Goal: Task Accomplishment & Management: Complete application form

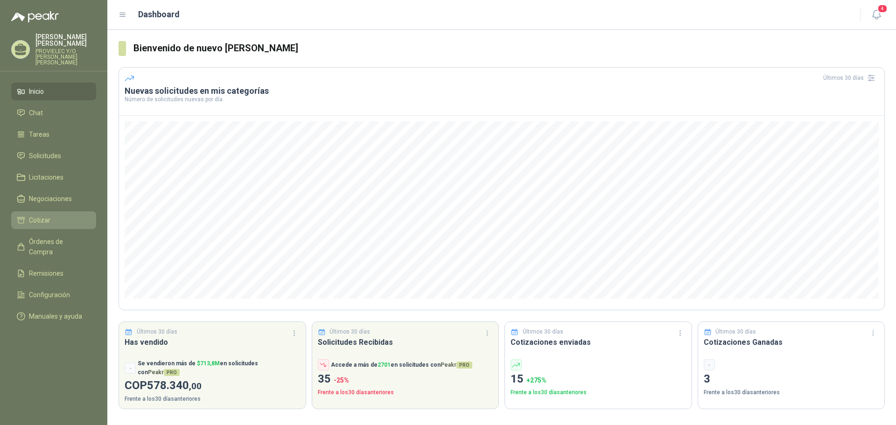
click at [49, 215] on li "Cotizar" at bounding box center [54, 220] width 74 height 10
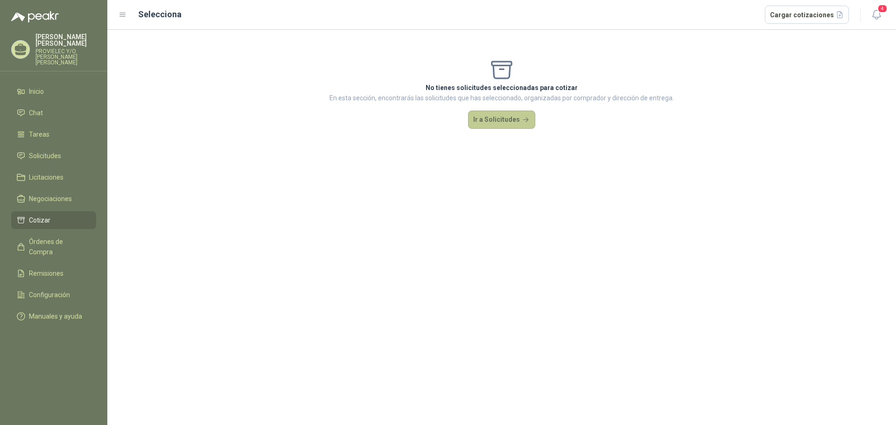
click at [501, 118] on button "Ir a Solicitudes" at bounding box center [501, 120] width 67 height 19
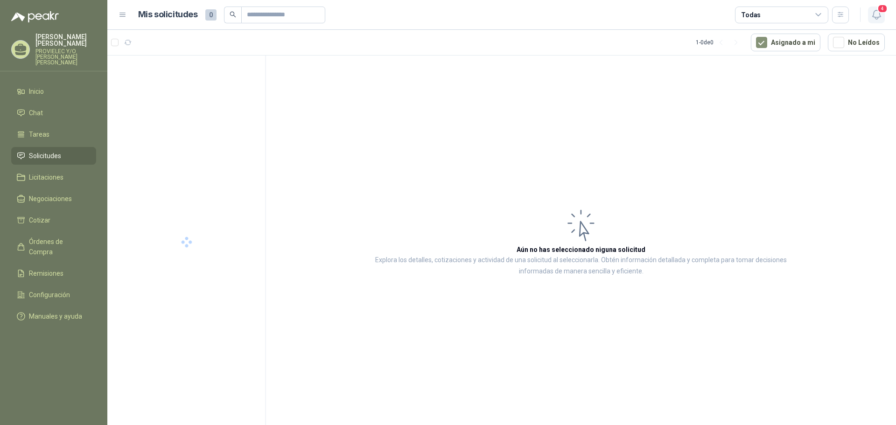
click at [882, 11] on span "4" at bounding box center [882, 8] width 10 height 9
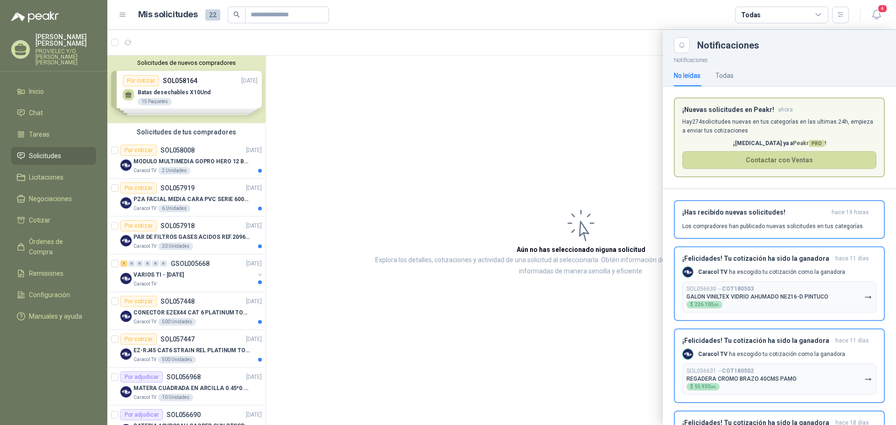
click at [566, 97] on div at bounding box center [501, 227] width 788 height 395
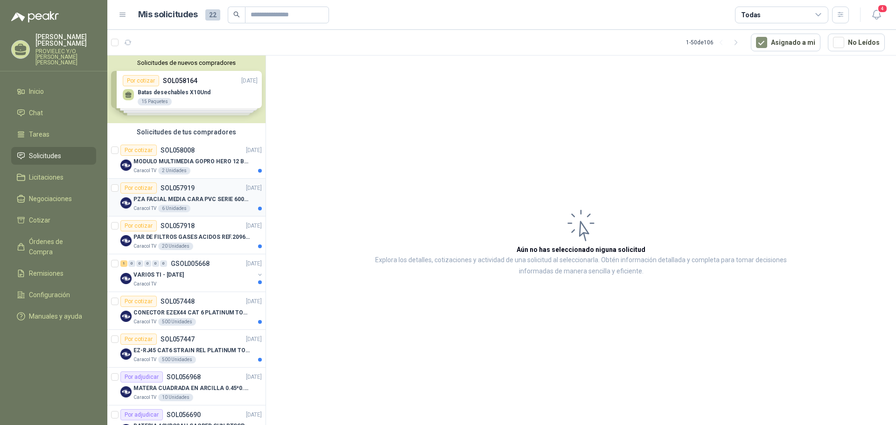
click at [219, 201] on p "PZA FACIAL MEDIA CARA PVC SERIE 6000 3M" at bounding box center [191, 199] width 116 height 9
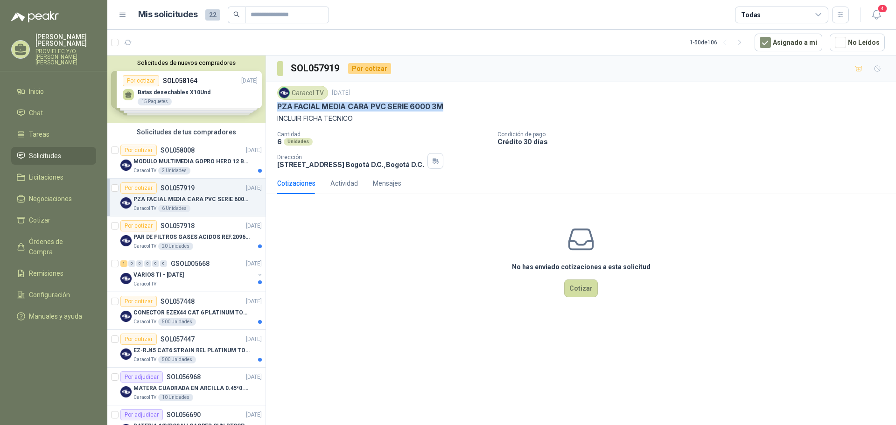
drag, startPoint x: 277, startPoint y: 106, endPoint x: 444, endPoint y: 106, distance: 166.5
click at [444, 106] on div "PZA FACIAL MEDIA CARA PVC SERIE 6000 3M" at bounding box center [580, 107] width 607 height 10
copy p "PZA FACIAL MEDIA CARA PVC SERIE 6000 3M"
click at [182, 239] on p "PAR DE FILTROS GASES ACIDOS REF.2096 3M" at bounding box center [191, 237] width 116 height 9
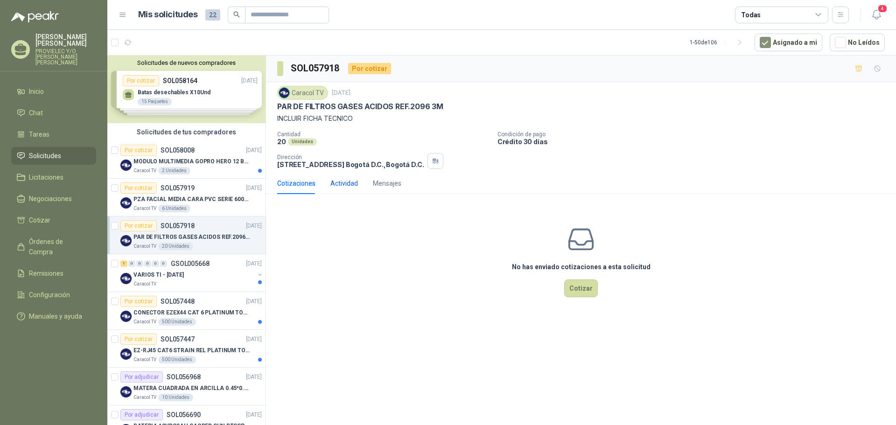
click at [340, 182] on div "Actividad" at bounding box center [344, 183] width 28 height 10
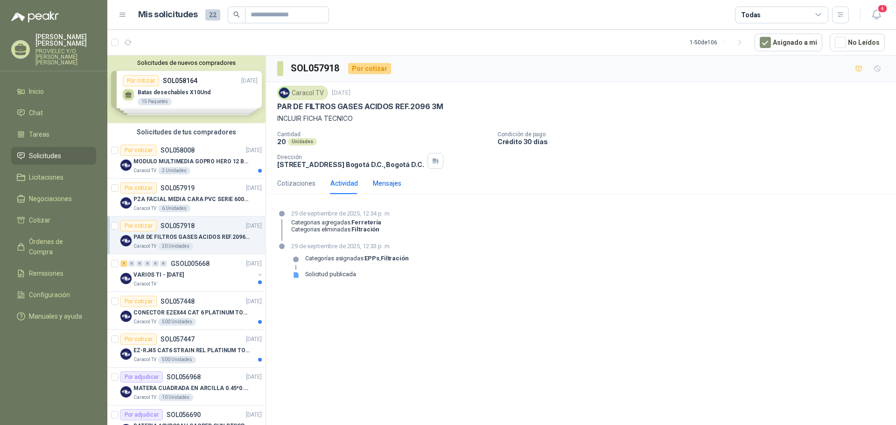
click at [378, 182] on div "Mensajes" at bounding box center [387, 183] width 28 height 10
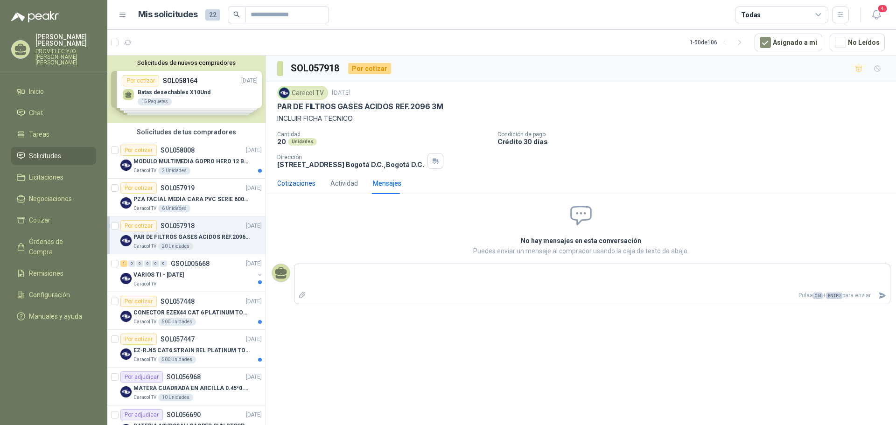
click at [303, 182] on div "Cotizaciones" at bounding box center [296, 183] width 38 height 10
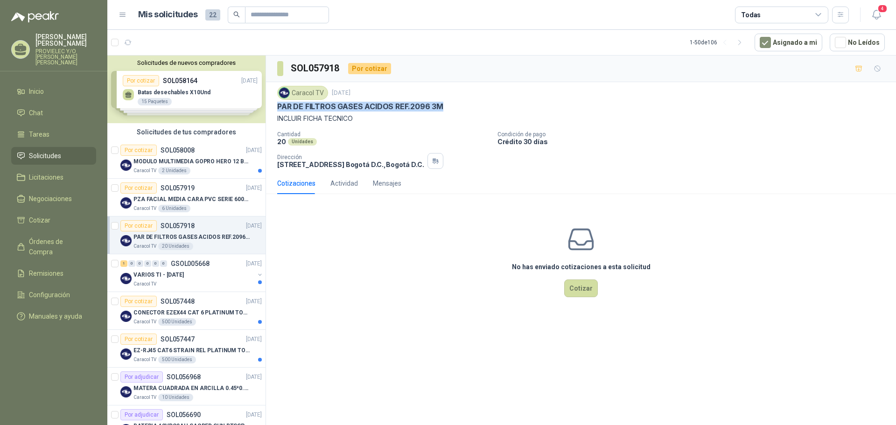
drag, startPoint x: 278, startPoint y: 106, endPoint x: 446, endPoint y: 106, distance: 167.5
click at [446, 106] on div "PAR DE FILTROS GASES ACIDOS REF.2096 3M" at bounding box center [580, 107] width 607 height 10
copy p "PAR DE FILTROS GASES ACIDOS REF.2096 3M"
click at [183, 204] on div "PZA FACIAL MEDIA CARA PVC SERIE 6000 3M" at bounding box center [197, 199] width 128 height 11
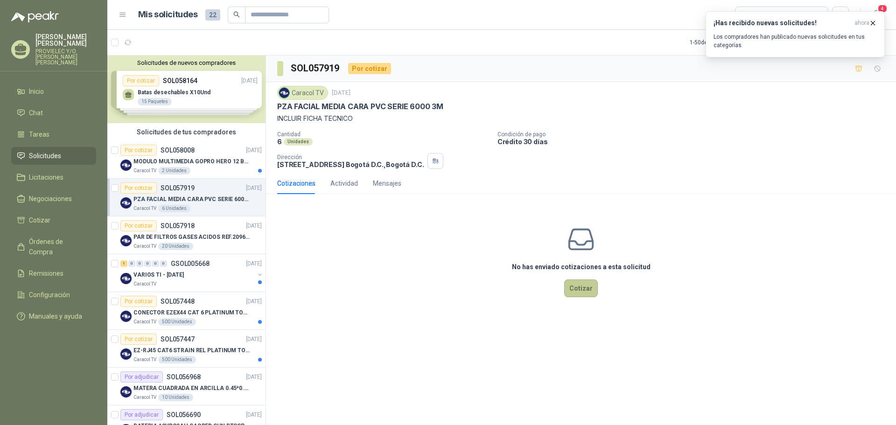
click at [575, 287] on button "Cotizar" at bounding box center [581, 288] width 34 height 18
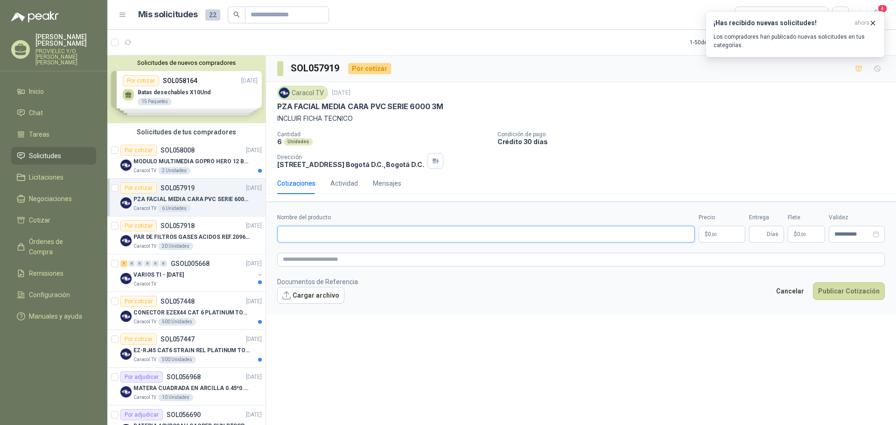
click at [349, 233] on input "Nombre del producto" at bounding box center [486, 234] width 418 height 17
paste input "**********"
type input "**********"
click at [712, 234] on span ",00" at bounding box center [714, 234] width 6 height 5
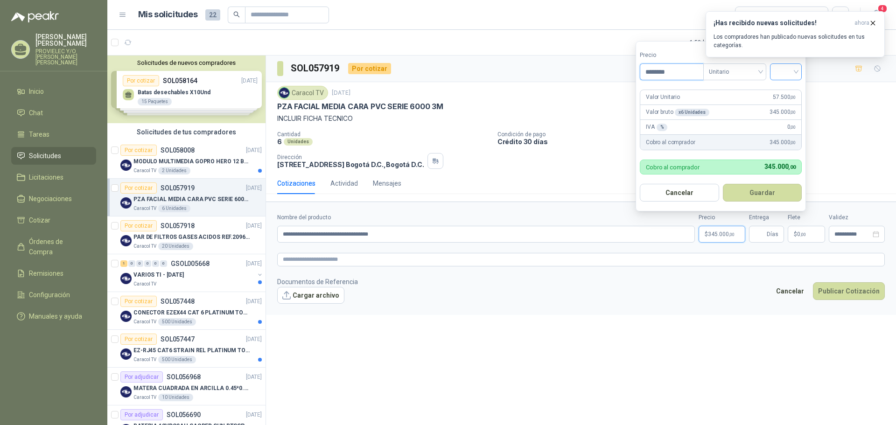
click at [801, 73] on div at bounding box center [786, 71] width 32 height 17
type input "********"
click at [785, 91] on div "19%" at bounding box center [787, 91] width 17 height 10
click at [758, 191] on button "Guardar" at bounding box center [764, 193] width 80 height 18
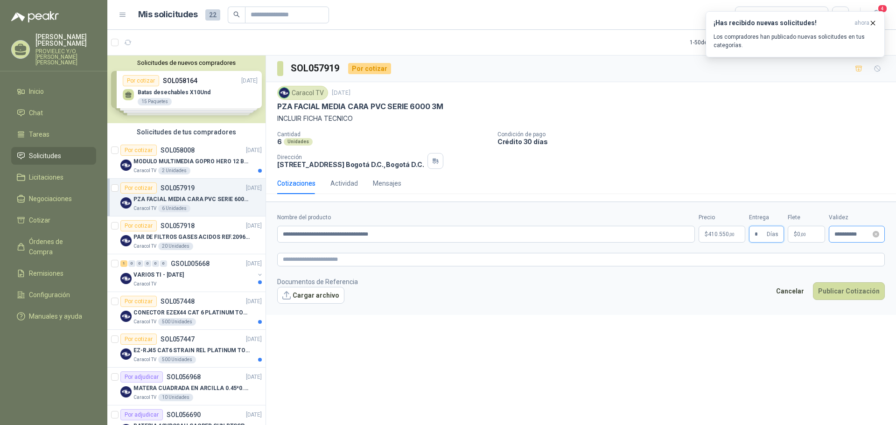
type input "*"
click at [845, 233] on input "**********" at bounding box center [852, 234] width 36 height 6
type input "**********"
click at [850, 293] on div "3" at bounding box center [850, 292] width 11 height 11
click at [312, 297] on button "Cargar archivo" at bounding box center [310, 295] width 67 height 17
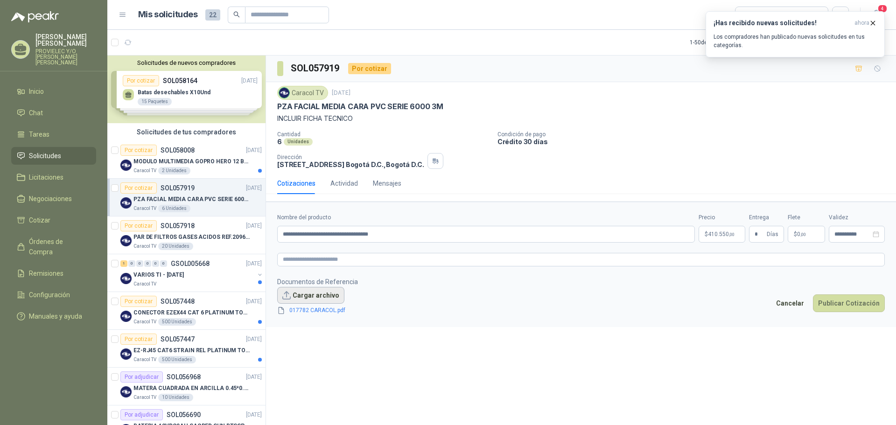
click at [316, 295] on button "Cargar archivo" at bounding box center [310, 295] width 67 height 17
click at [311, 298] on button "Cargar archivo" at bounding box center [310, 295] width 67 height 17
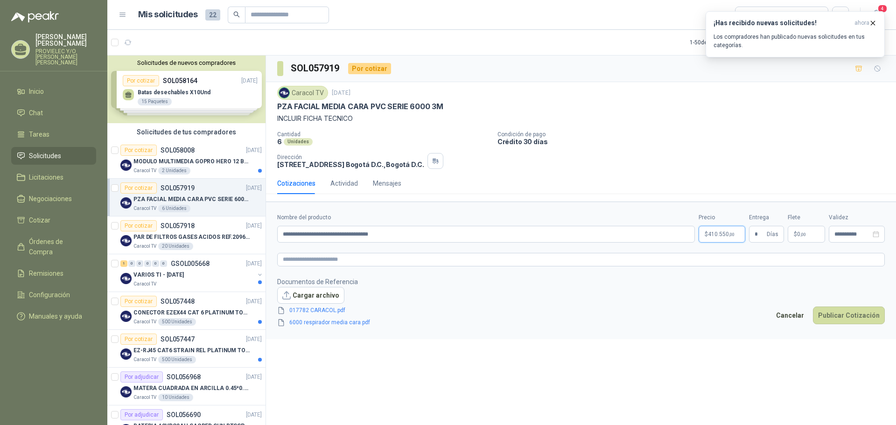
click at [712, 234] on span "410.550 ,00" at bounding box center [721, 234] width 27 height 6
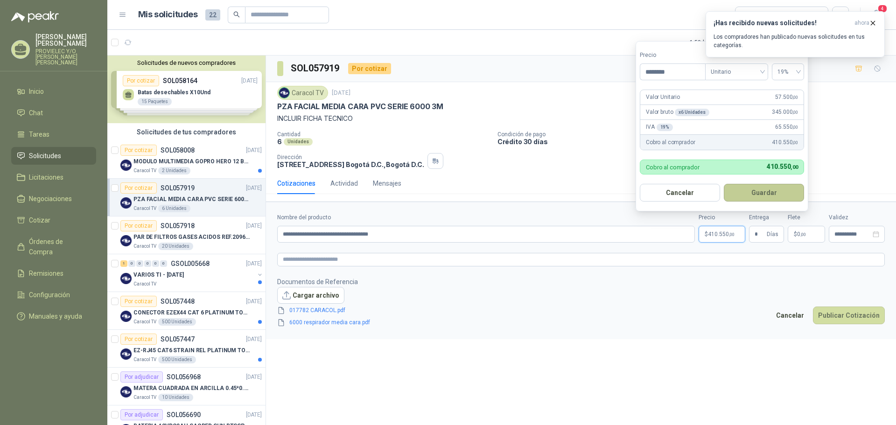
click at [759, 190] on button "Guardar" at bounding box center [764, 193] width 80 height 18
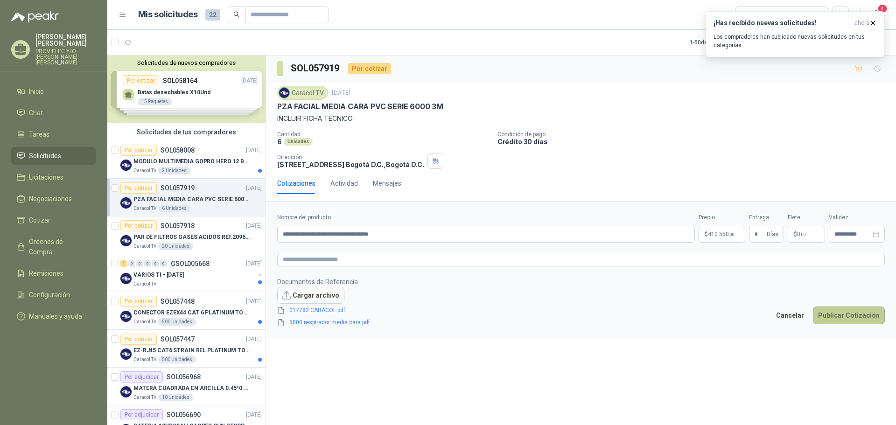
click at [845, 317] on button "Publicar Cotización" at bounding box center [849, 315] width 72 height 18
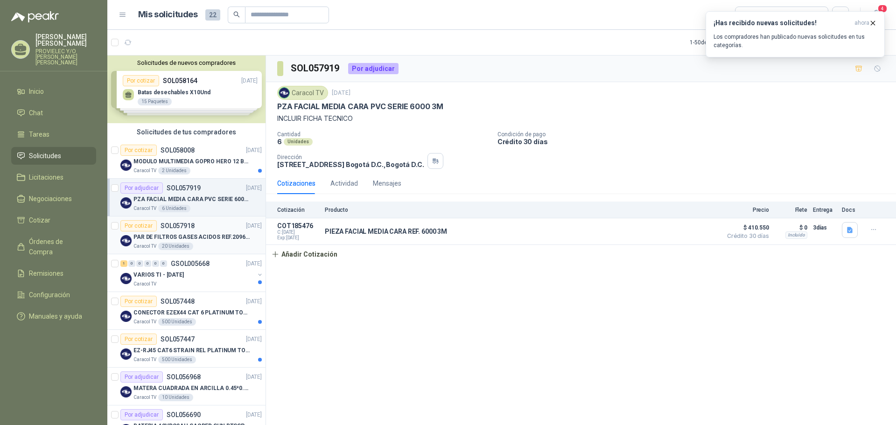
click at [187, 241] on p "PAR DE FILTROS GASES ACIDOS REF.2096 3M" at bounding box center [191, 237] width 116 height 9
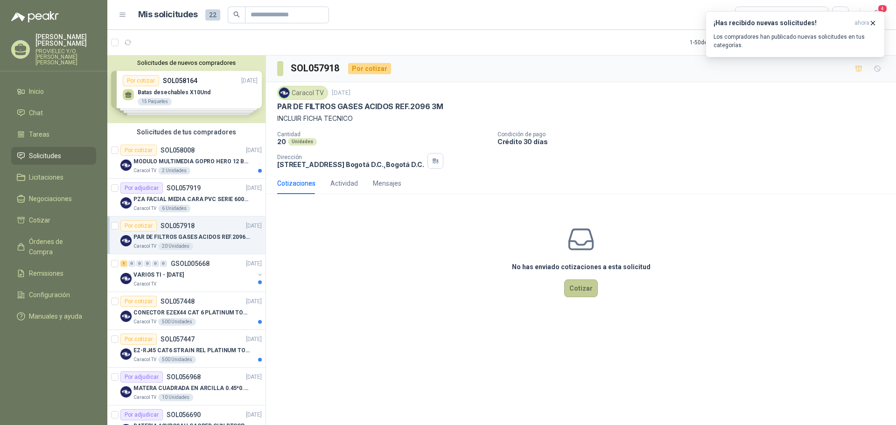
click at [581, 286] on button "Cotizar" at bounding box center [581, 288] width 34 height 18
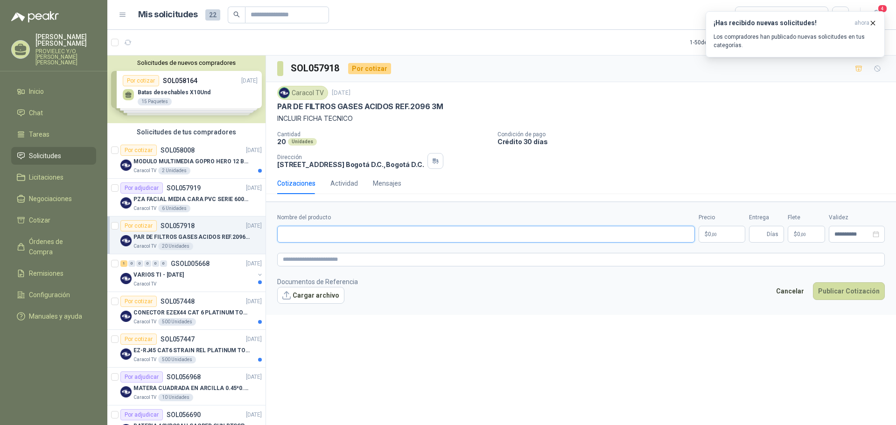
click at [378, 235] on input "Nombre del producto" at bounding box center [486, 234] width 418 height 17
paste input "**********"
type input "**********"
click at [709, 235] on span "0 ,00" at bounding box center [712, 234] width 9 height 6
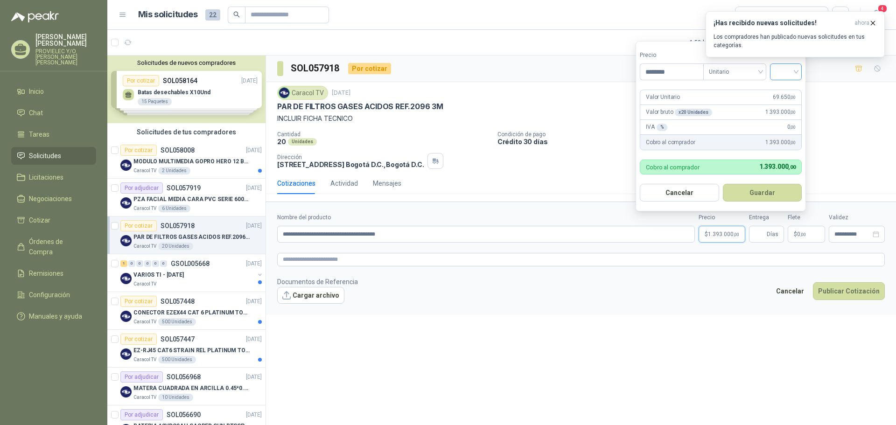
type input "********"
click at [796, 69] on input "search" at bounding box center [785, 71] width 21 height 14
click at [787, 91] on div "19%" at bounding box center [787, 91] width 17 height 10
click at [759, 194] on button "Guardar" at bounding box center [764, 193] width 80 height 18
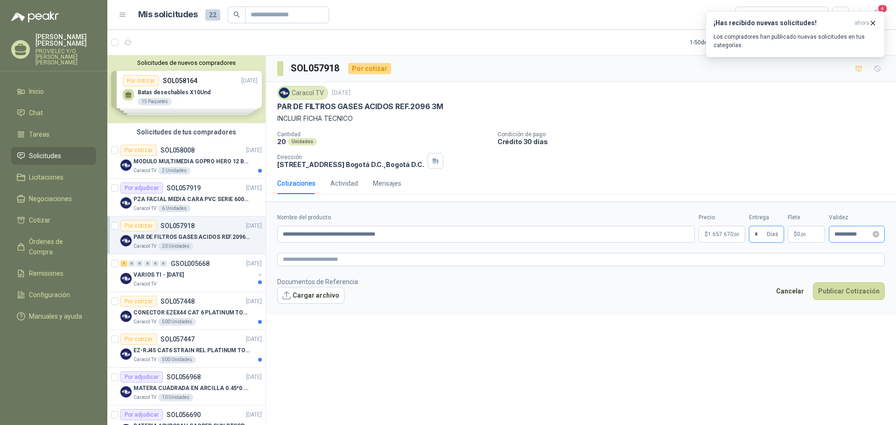
type input "*"
click at [838, 232] on input "**********" at bounding box center [852, 234] width 36 height 6
type input "**********"
click at [852, 296] on div "3" at bounding box center [850, 292] width 11 height 11
click at [315, 298] on button "Cargar archivo" at bounding box center [310, 295] width 67 height 17
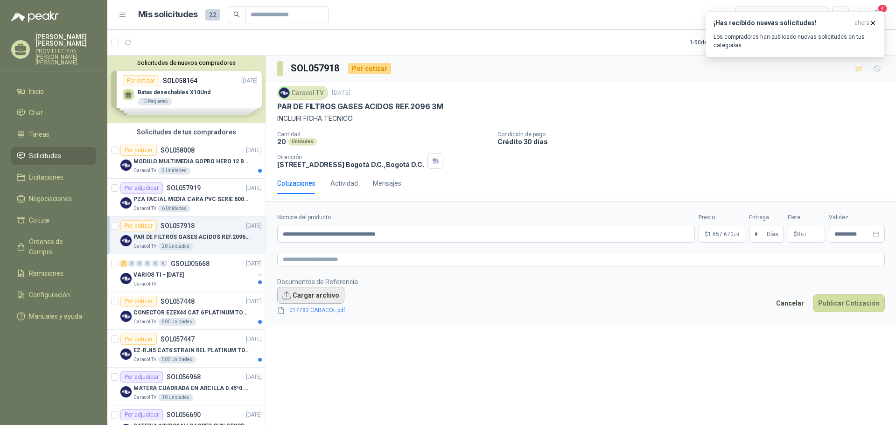
click at [312, 295] on button "Cargar archivo" at bounding box center [310, 295] width 67 height 17
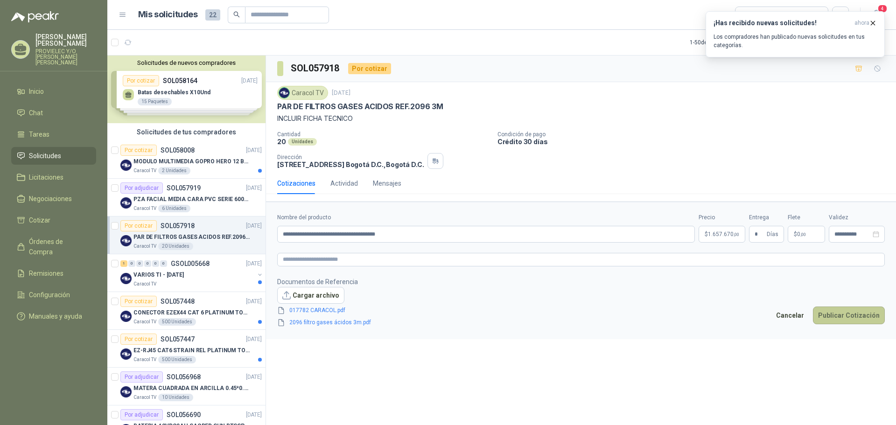
click at [843, 311] on button "Publicar Cotización" at bounding box center [849, 315] width 72 height 18
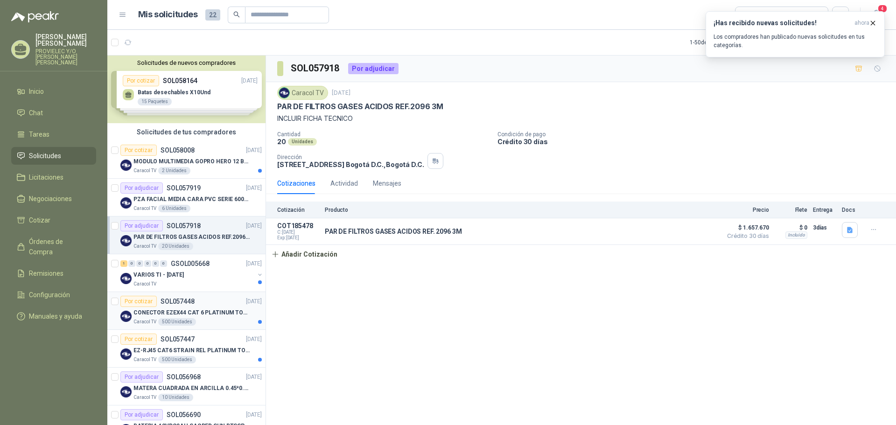
click at [219, 314] on p "CONECTOR EZEX44 CAT 6 PLATINUM TOOLS" at bounding box center [191, 312] width 116 height 9
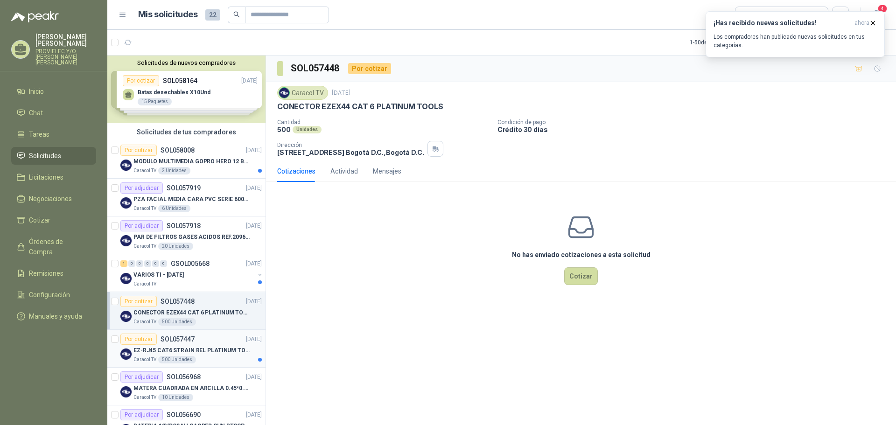
click at [199, 345] on div "EZ-RJ45 CAT6 STRAIN REL PLATINUM TOOLS" at bounding box center [197, 350] width 128 height 11
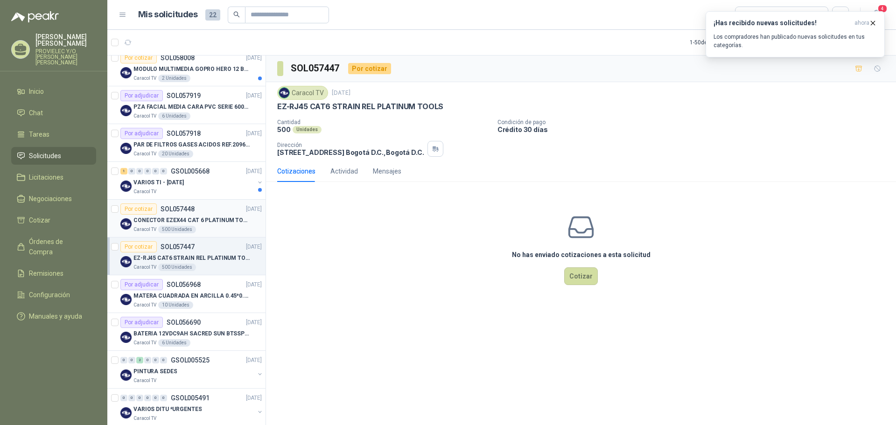
scroll to position [93, 0]
click at [182, 294] on p "MATERA CUADRADA EN ARCILLA 0.45*0.45*0.40" at bounding box center [191, 295] width 116 height 9
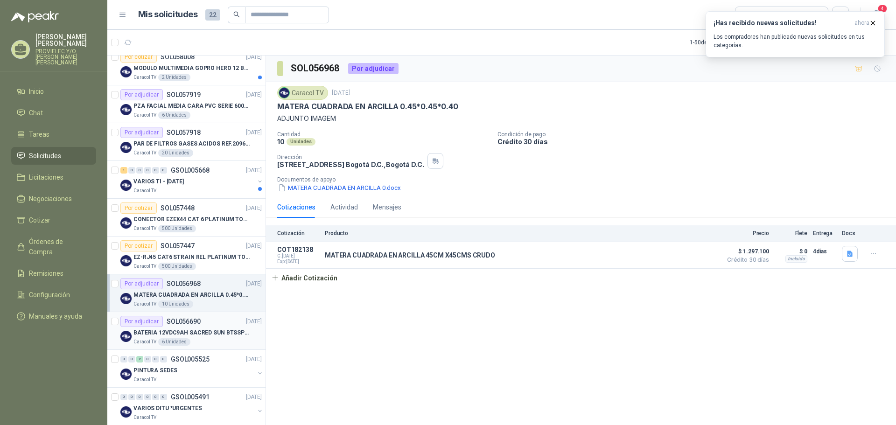
click at [187, 340] on div "6 Unidades" at bounding box center [174, 341] width 32 height 7
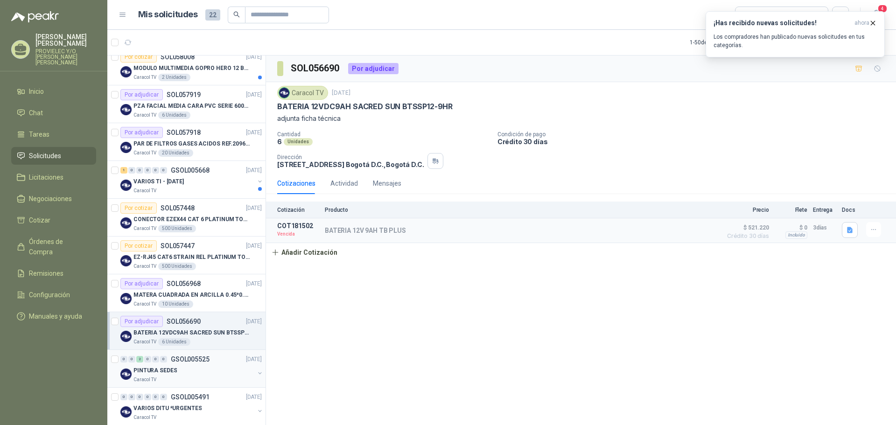
click at [157, 370] on p "PINTURA SEDES" at bounding box center [154, 370] width 43 height 9
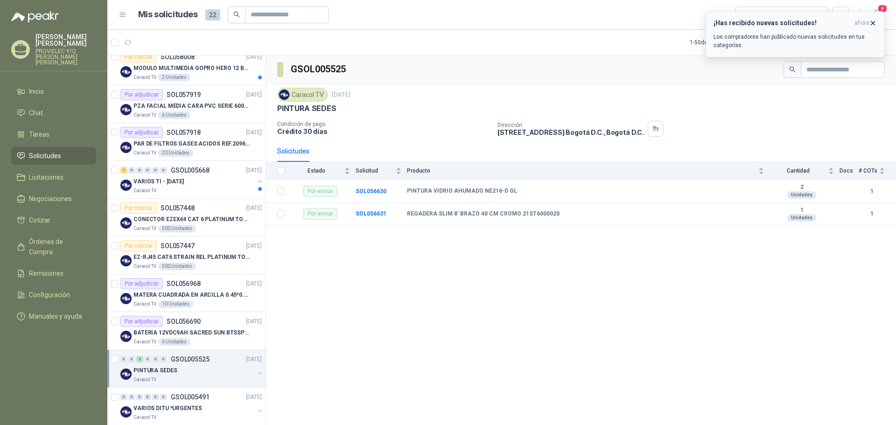
click at [875, 23] on icon "button" at bounding box center [873, 23] width 8 height 8
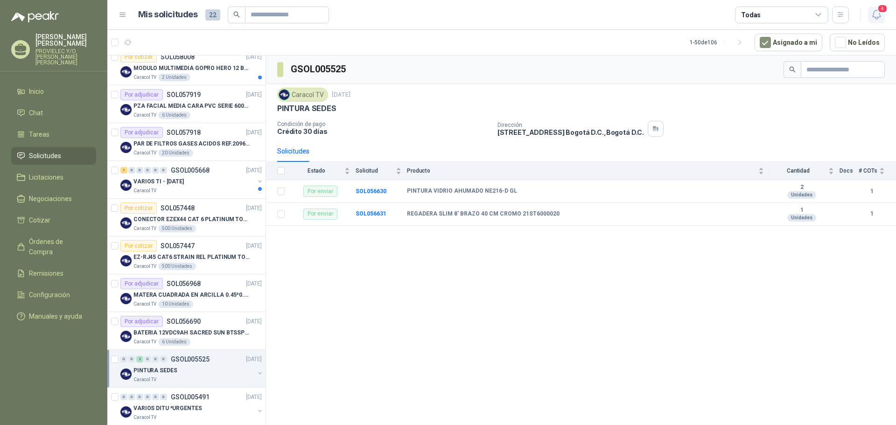
click at [882, 12] on span "4" at bounding box center [882, 8] width 10 height 9
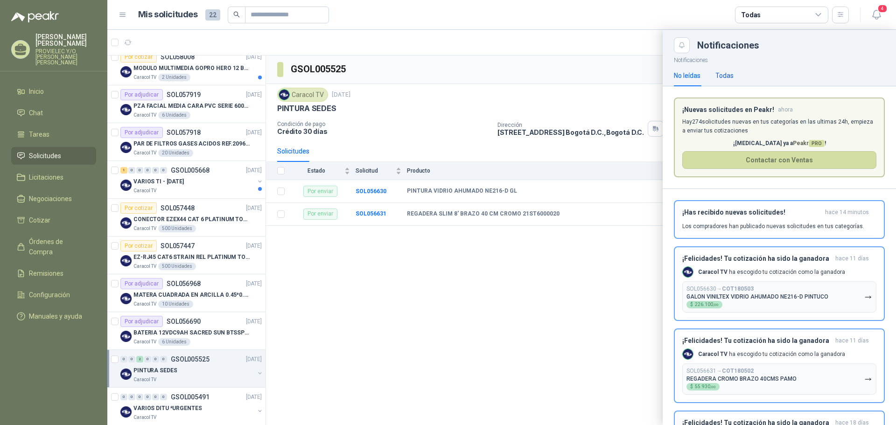
click at [718, 75] on div "Todas" at bounding box center [724, 75] width 18 height 10
click at [691, 73] on div "No leídas" at bounding box center [687, 75] width 27 height 10
click at [625, 16] on article "Mis solicitudes 22 Todas" at bounding box center [493, 15] width 711 height 17
